Goal: Task Accomplishment & Management: Complete application form

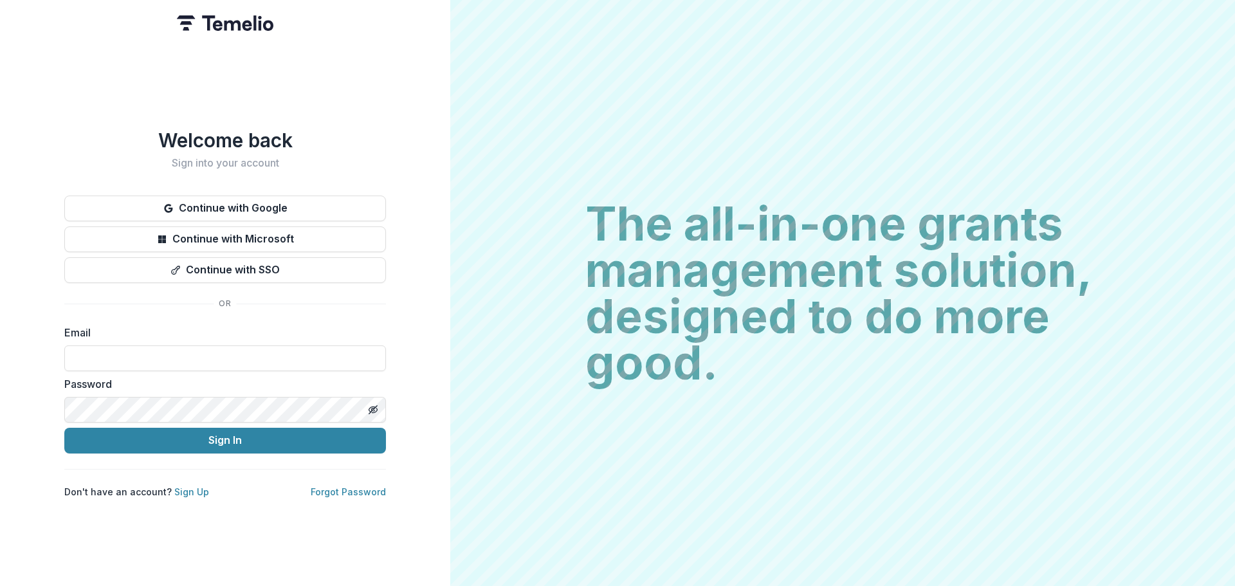
click at [141, 346] on input at bounding box center [224, 358] width 321 height 26
type input "**********"
click at [219, 436] on button "Sign In" at bounding box center [224, 441] width 321 height 26
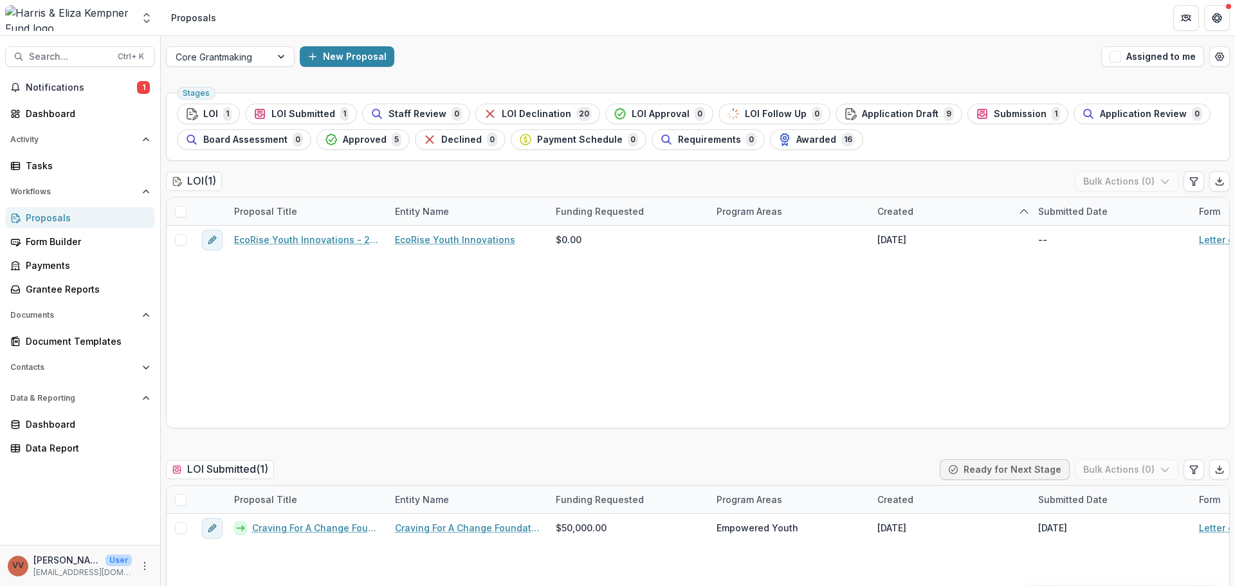
click at [45, 88] on span "Notifications" at bounding box center [81, 87] width 111 height 11
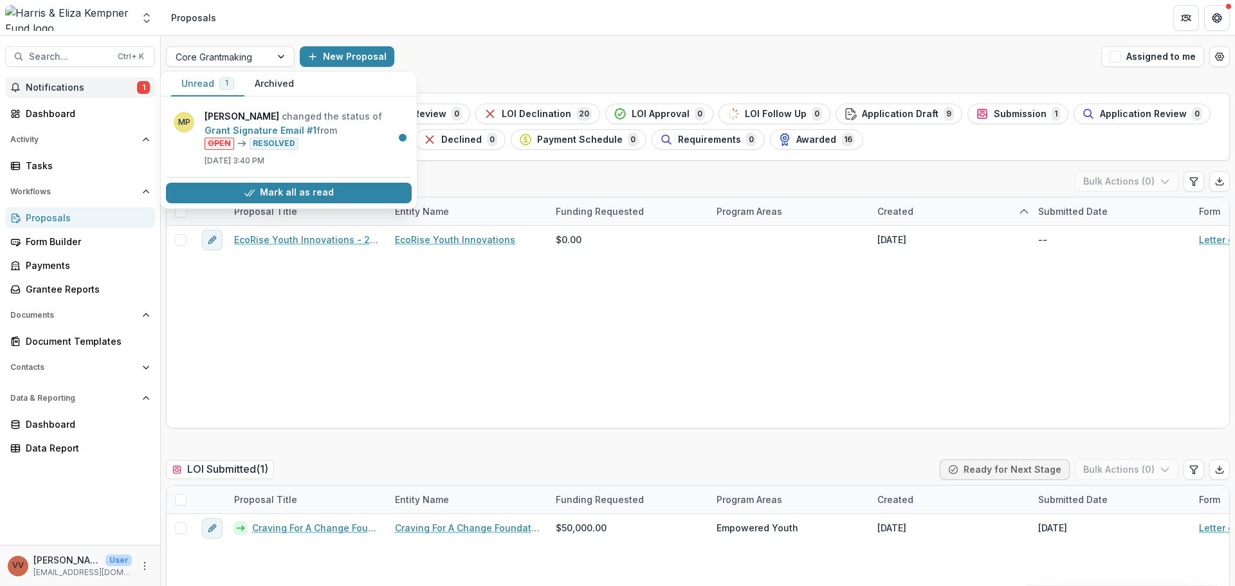
click at [277, 192] on button "Mark all as read" at bounding box center [289, 193] width 246 height 21
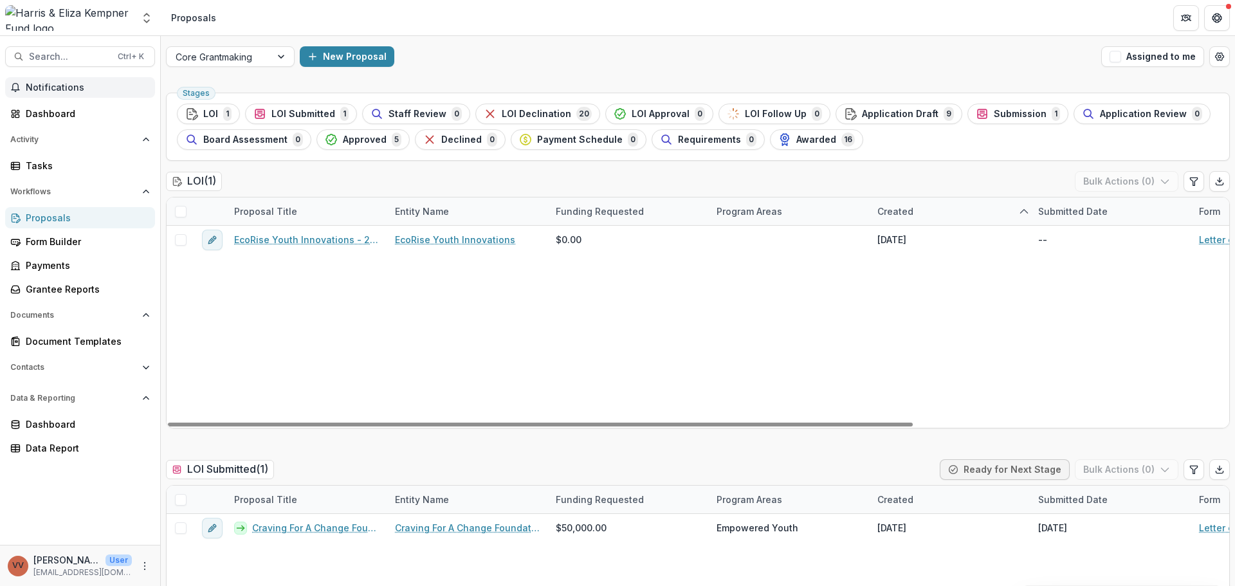
click at [563, 62] on div "New Proposal" at bounding box center [698, 56] width 796 height 21
